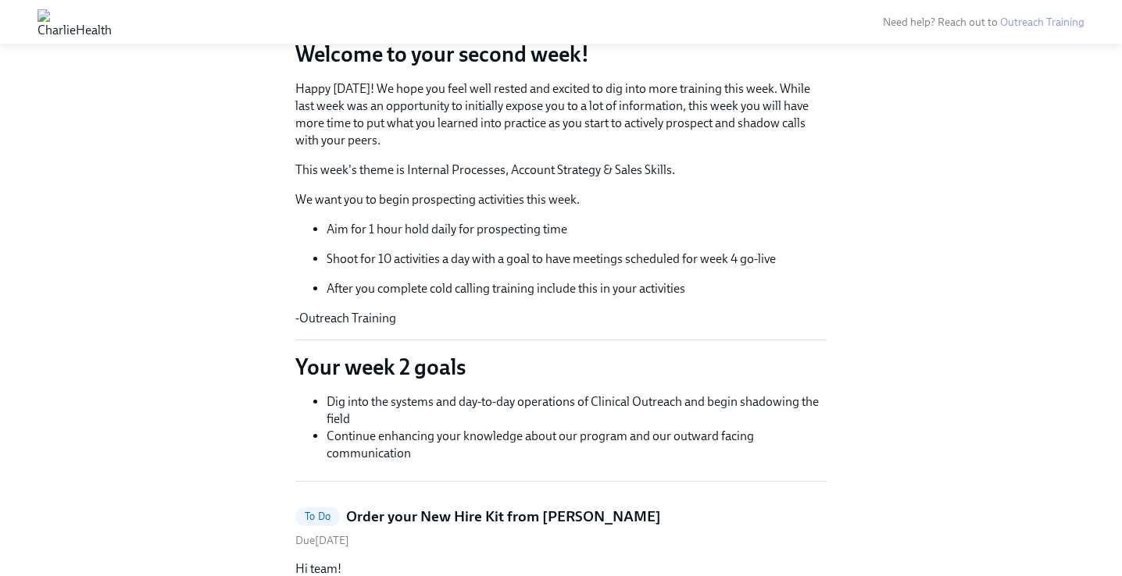
scroll to position [153, 0]
drag, startPoint x: 347, startPoint y: 260, endPoint x: 542, endPoint y: 266, distance: 195.4
click at [542, 266] on p "Shoot for 10 activities a day with a goal to have meetings scheduled for week 4…" at bounding box center [576, 259] width 500 height 17
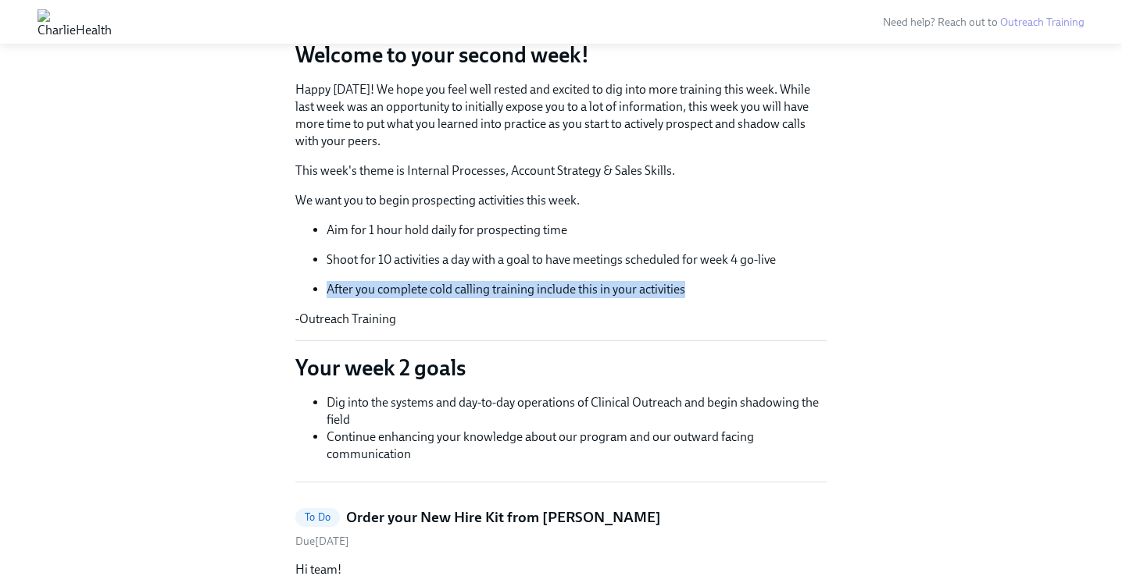
drag, startPoint x: 333, startPoint y: 290, endPoint x: 711, endPoint y: 290, distance: 378.0
click at [711, 290] on p "After you complete cold calling training include this in your activities" at bounding box center [576, 289] width 500 height 17
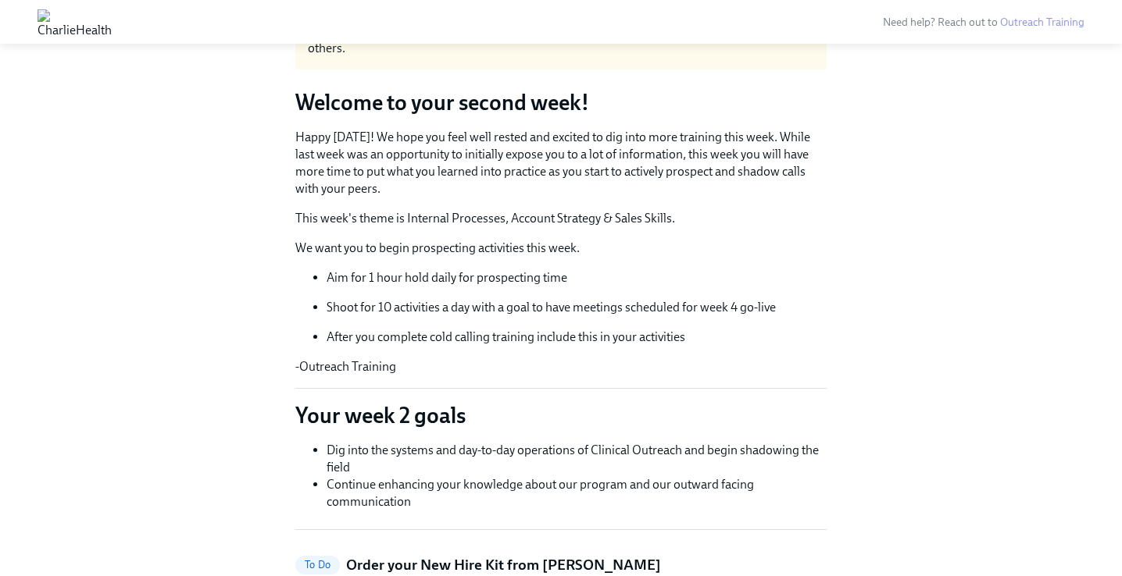
scroll to position [106, 0]
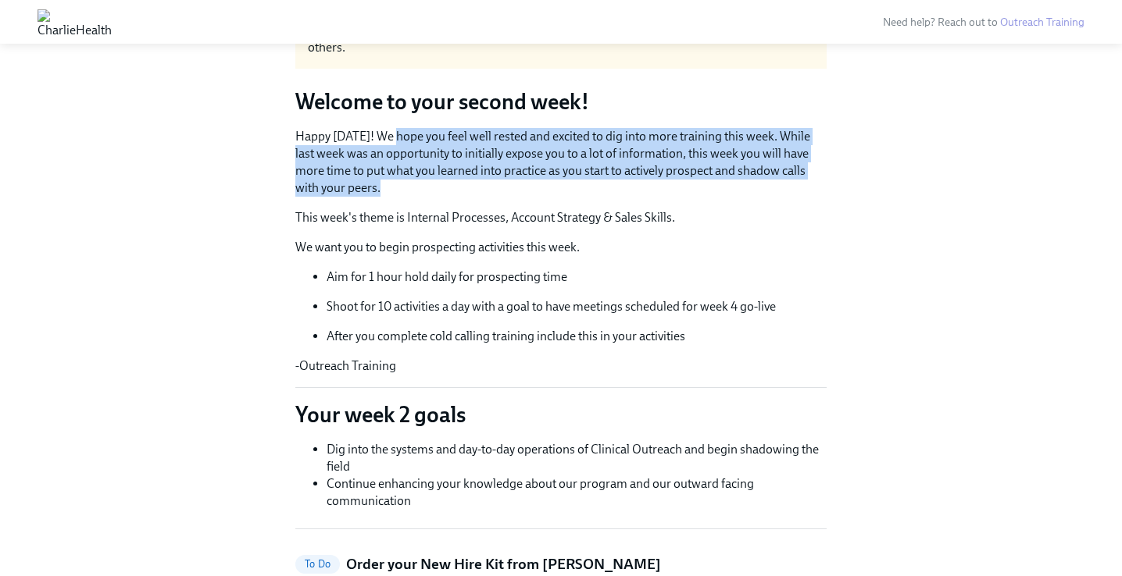
drag, startPoint x: 405, startPoint y: 134, endPoint x: 408, endPoint y: 184, distance: 50.1
click at [408, 184] on p "Happy Monday! We hope you feel well rested and excited to dig into more trainin…" at bounding box center [560, 162] width 531 height 69
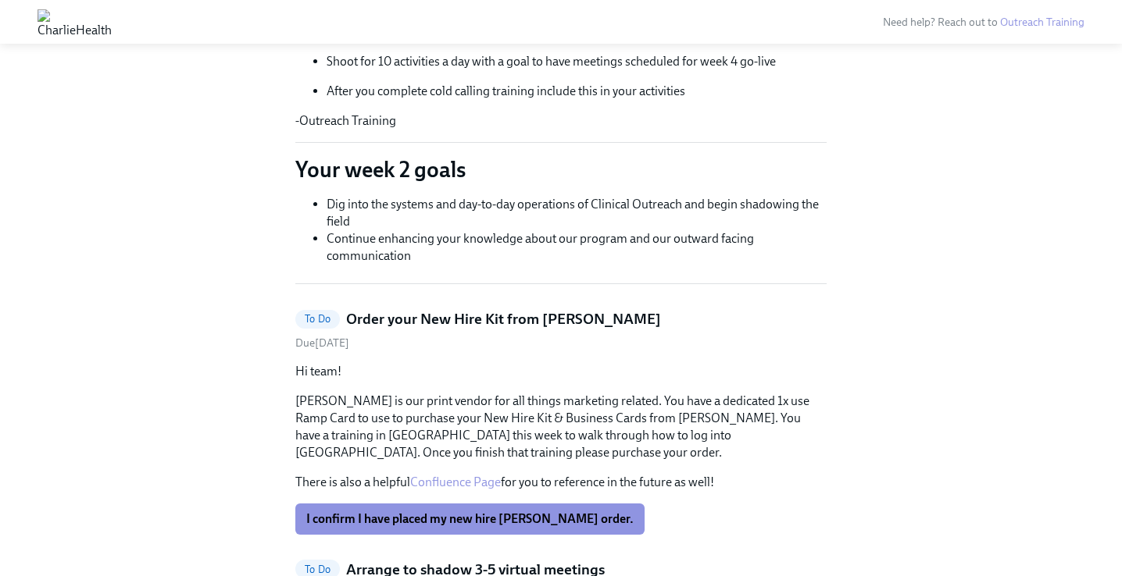
scroll to position [353, 0]
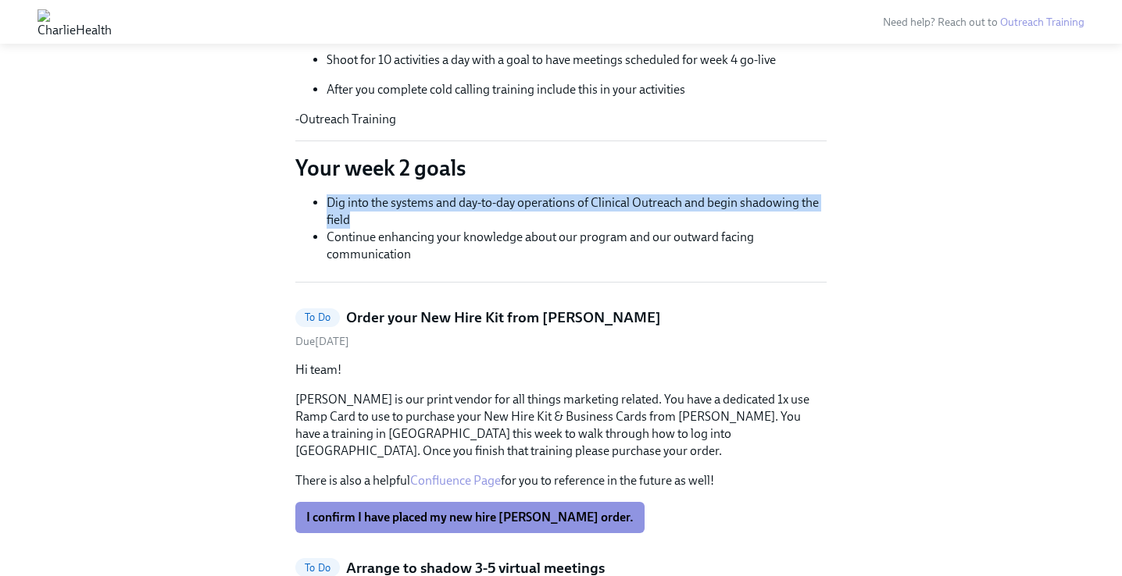
drag, startPoint x: 321, startPoint y: 201, endPoint x: 440, endPoint y: 223, distance: 120.6
click at [440, 223] on ul "Dig into the systems and day-to-day operations of Clinical Outreach and begin s…" at bounding box center [560, 228] width 531 height 69
drag, startPoint x: 328, startPoint y: 237, endPoint x: 451, endPoint y: 266, distance: 126.6
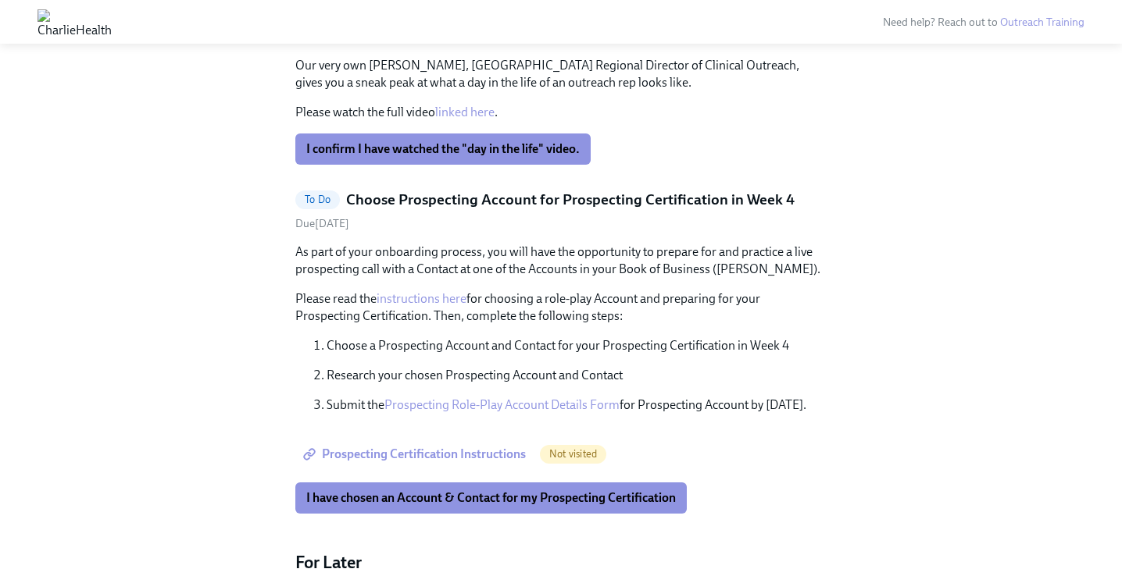
scroll to position [1393, 0]
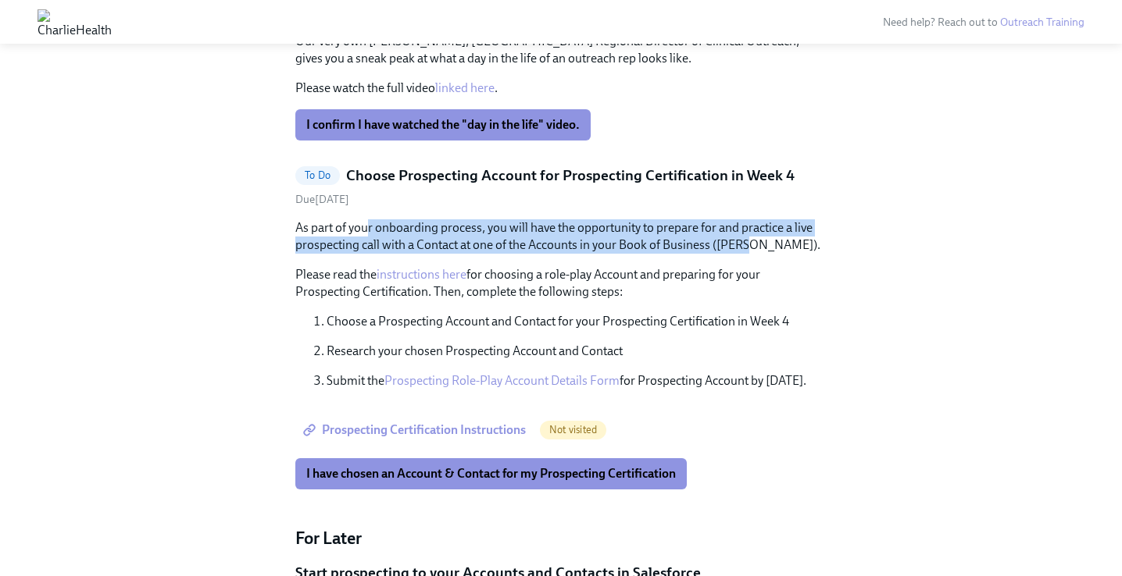
drag, startPoint x: 369, startPoint y: 225, endPoint x: 754, endPoint y: 244, distance: 384.7
click at [754, 244] on p "As part of your onboarding process, you will have the opportunity to prepare fo…" at bounding box center [560, 236] width 531 height 34
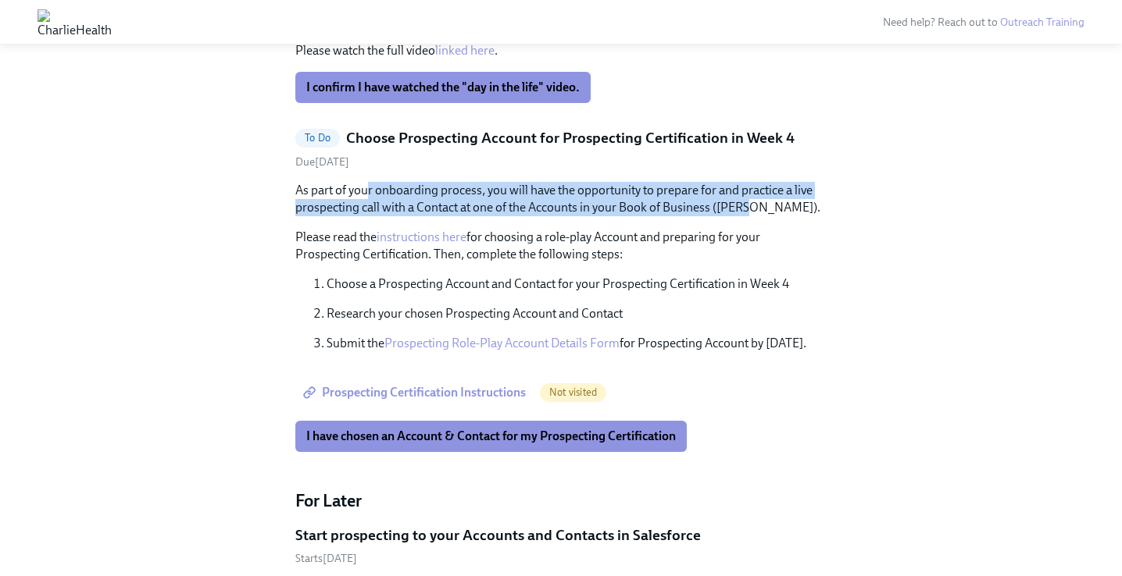
drag, startPoint x: 531, startPoint y: 239, endPoint x: 645, endPoint y: 252, distance: 114.8
click at [645, 252] on p "Please read the instructions here for choosing a role-play Account and preparin…" at bounding box center [560, 246] width 531 height 34
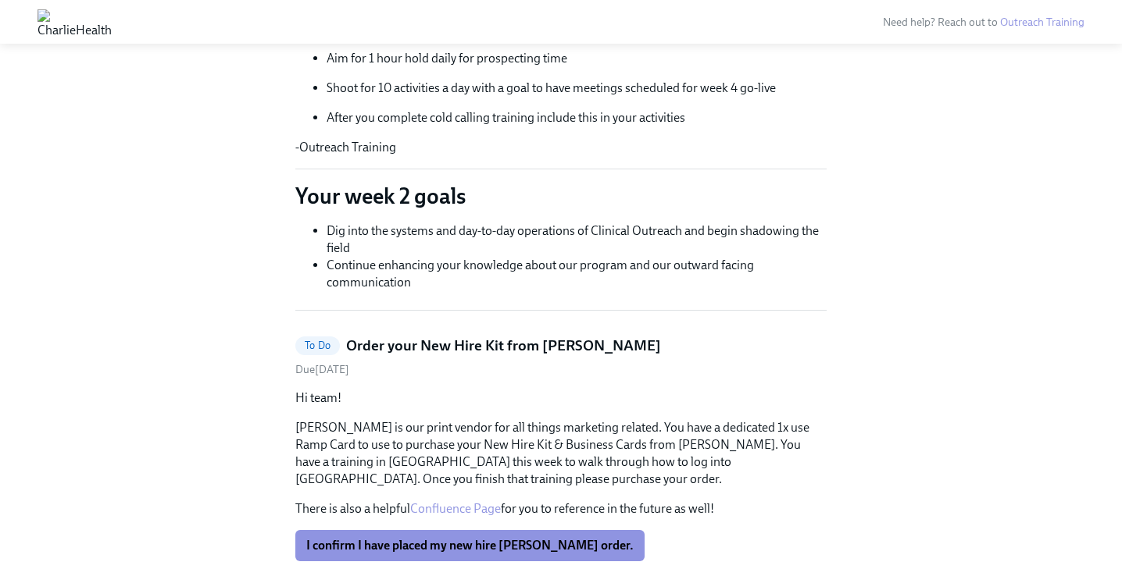
scroll to position [0, 0]
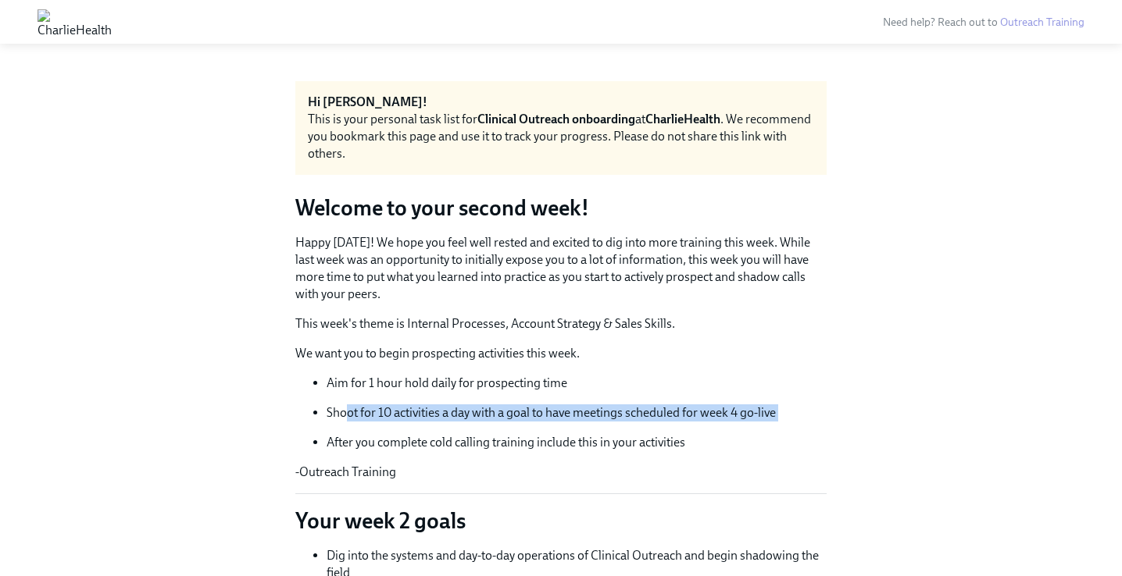
drag, startPoint x: 344, startPoint y: 410, endPoint x: 533, endPoint y: 430, distance: 190.1
click at [533, 430] on ul "Aim for 1 hour hold daily for prospecting time Shoot for 10 activities a day wi…" at bounding box center [560, 413] width 531 height 77
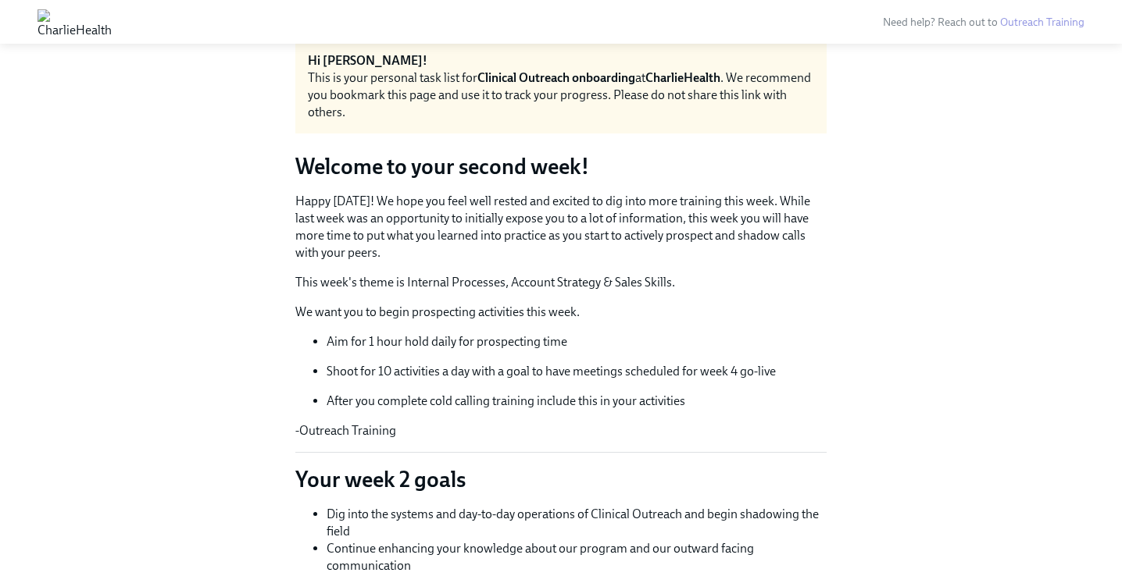
scroll to position [51, 0]
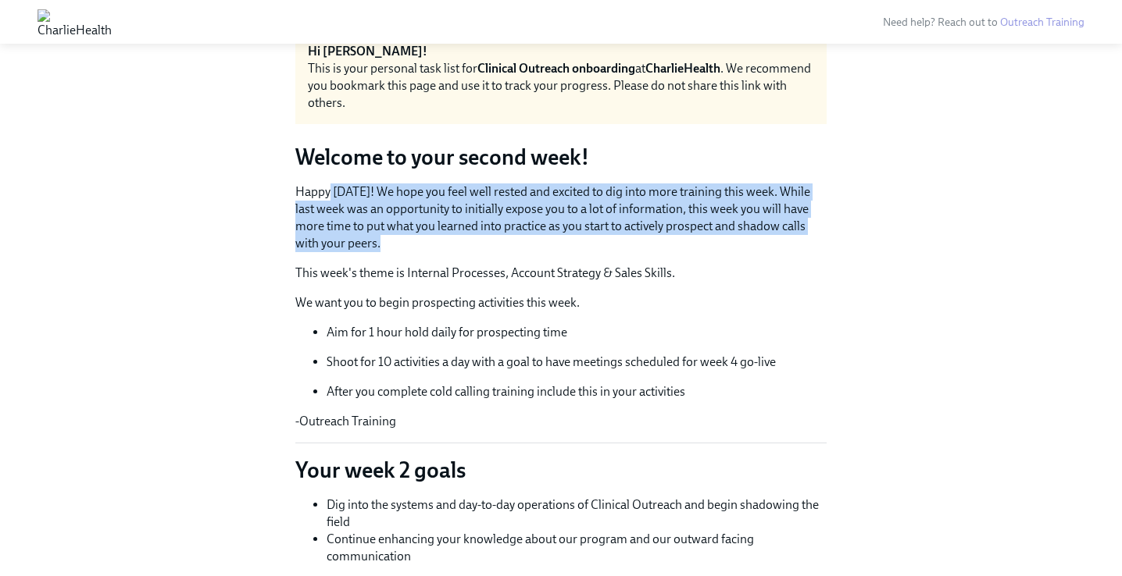
drag, startPoint x: 330, startPoint y: 187, endPoint x: 382, endPoint y: 240, distance: 74.0
click at [382, 240] on p "Happy Monday! We hope you feel well rested and excited to dig into more trainin…" at bounding box center [560, 218] width 531 height 69
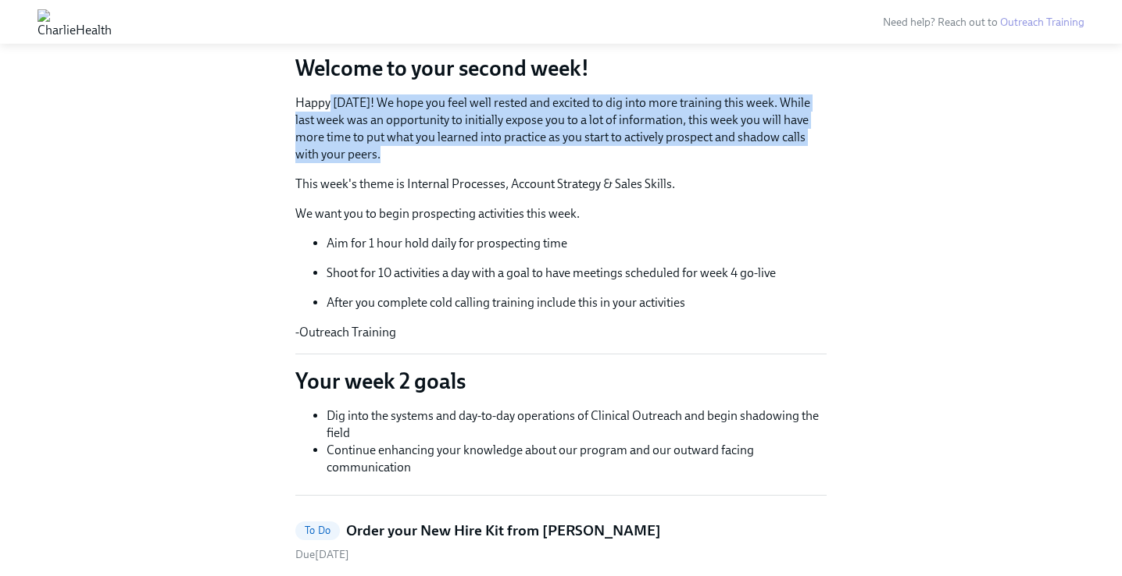
scroll to position [149, 0]
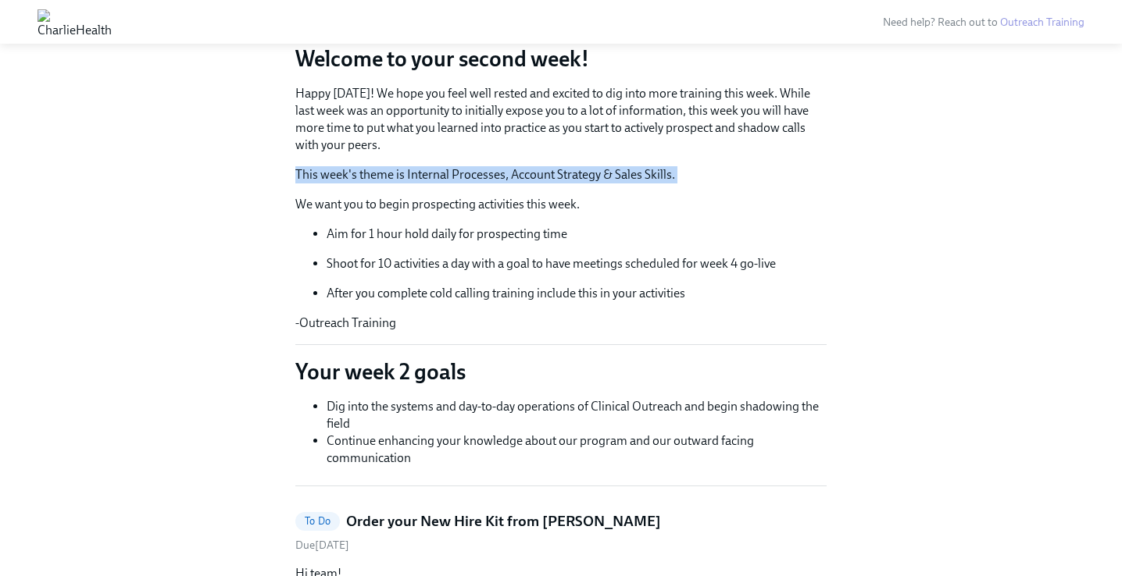
drag, startPoint x: 288, startPoint y: 175, endPoint x: 572, endPoint y: 189, distance: 283.9
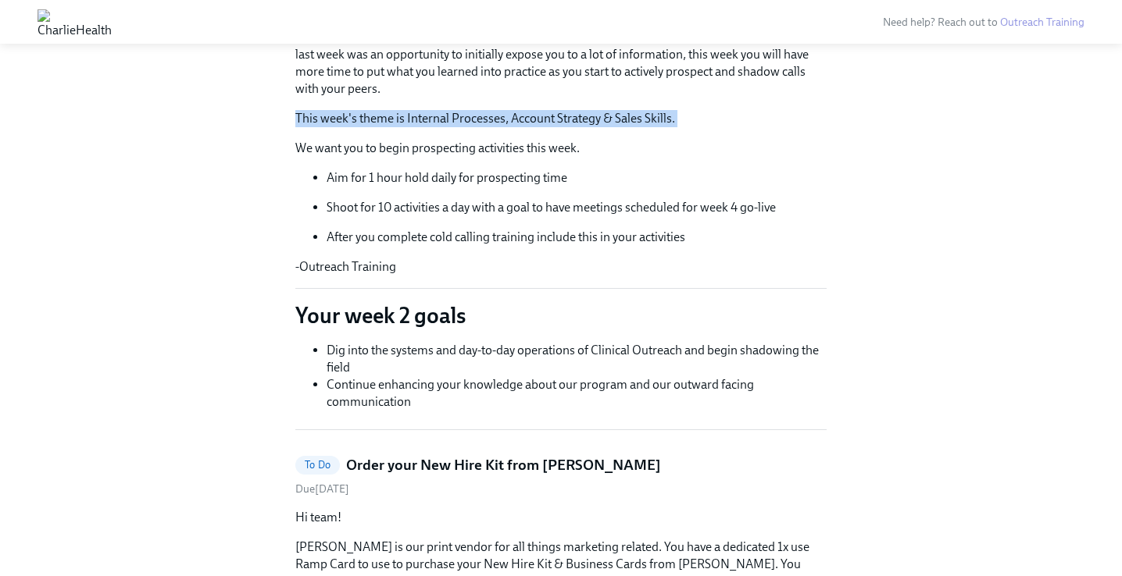
scroll to position [219, 0]
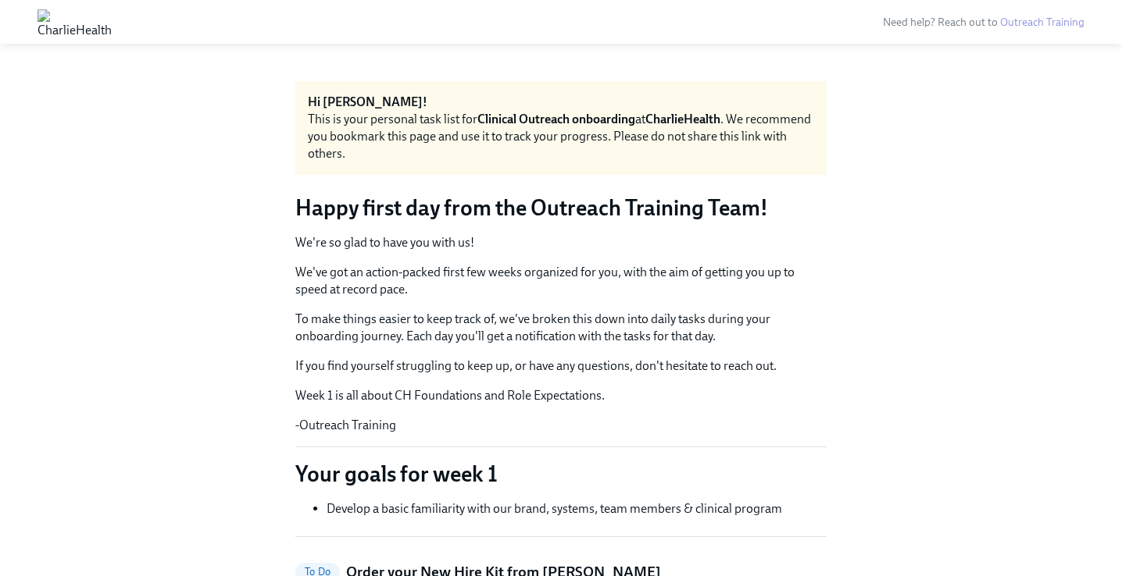
scroll to position [2138, 0]
